Goal: Understand process/instructions

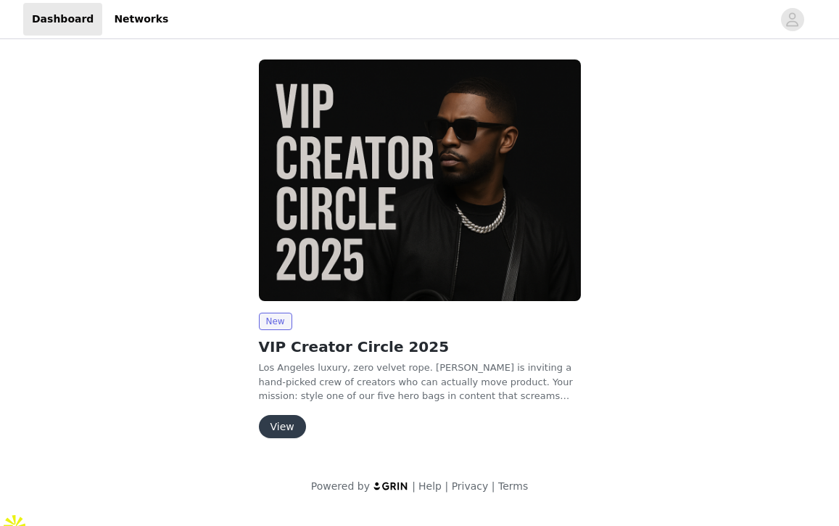
click at [281, 426] on button "View" at bounding box center [282, 426] width 47 height 23
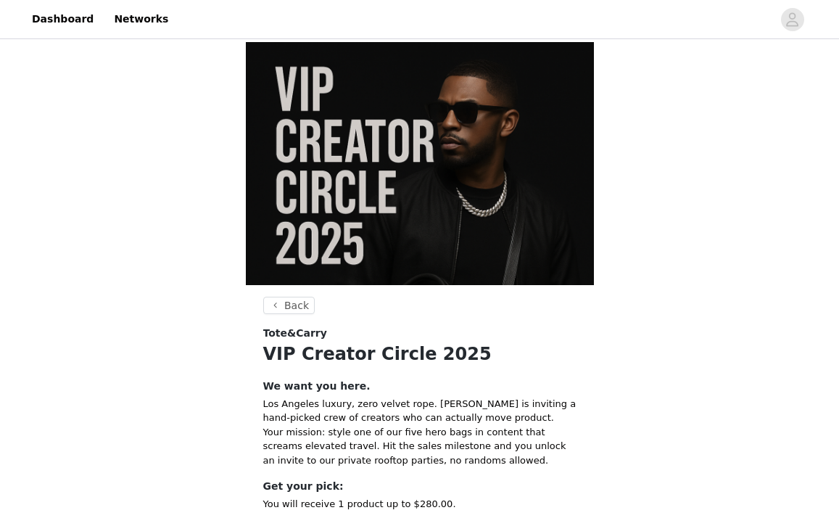
click at [278, 326] on span "Tote&Carry" at bounding box center [295, 333] width 64 height 15
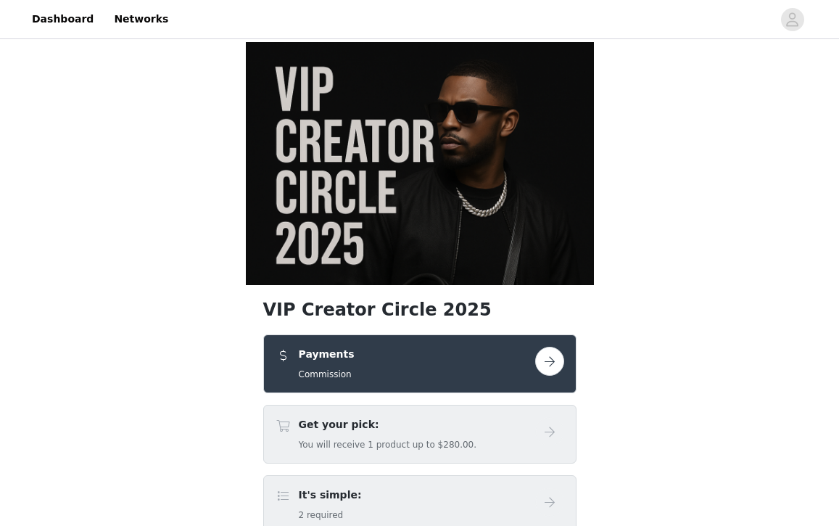
click at [550, 347] on button "button" at bounding box center [549, 361] width 29 height 29
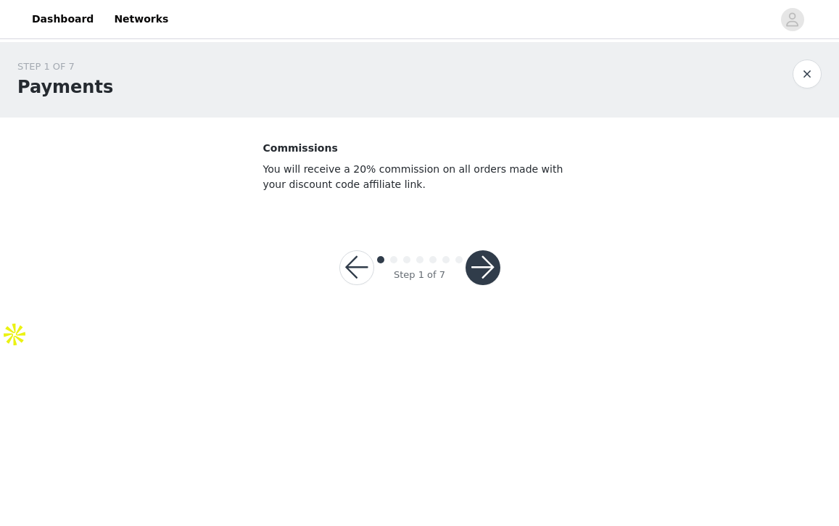
click at [484, 261] on button "button" at bounding box center [482, 267] width 35 height 35
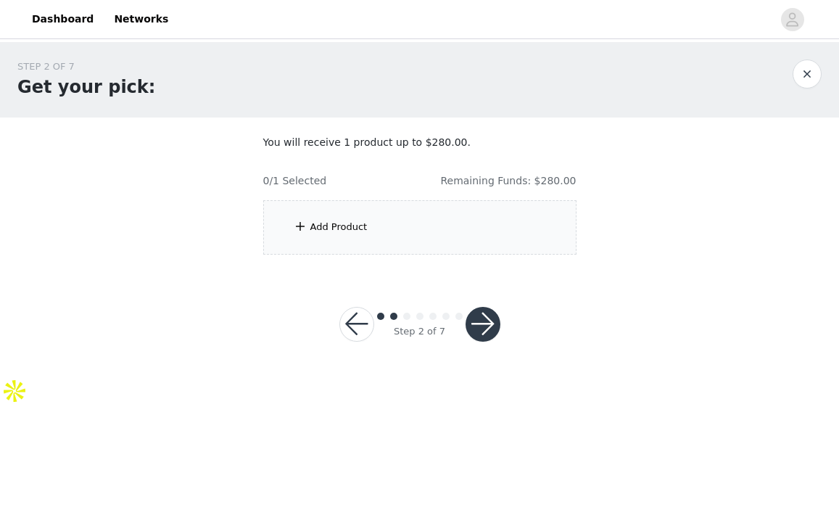
click at [484, 327] on button "button" at bounding box center [482, 324] width 35 height 35
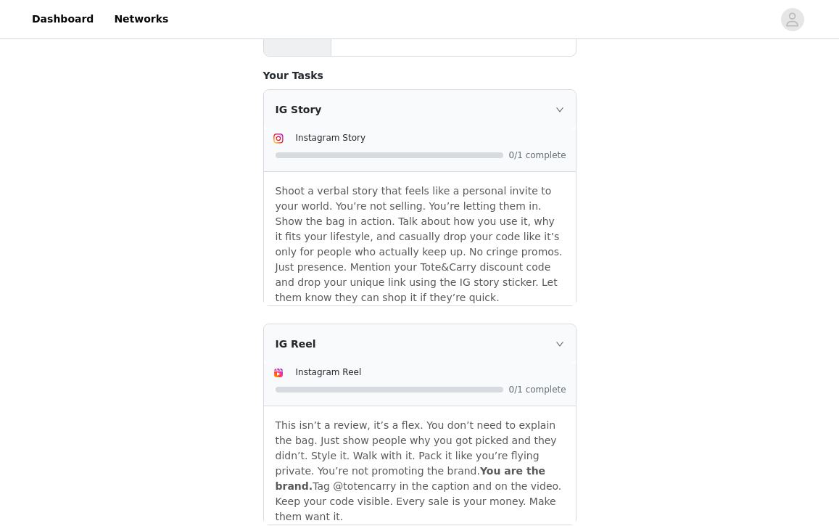
scroll to position [384, 0]
